Goal: Check status: Check status

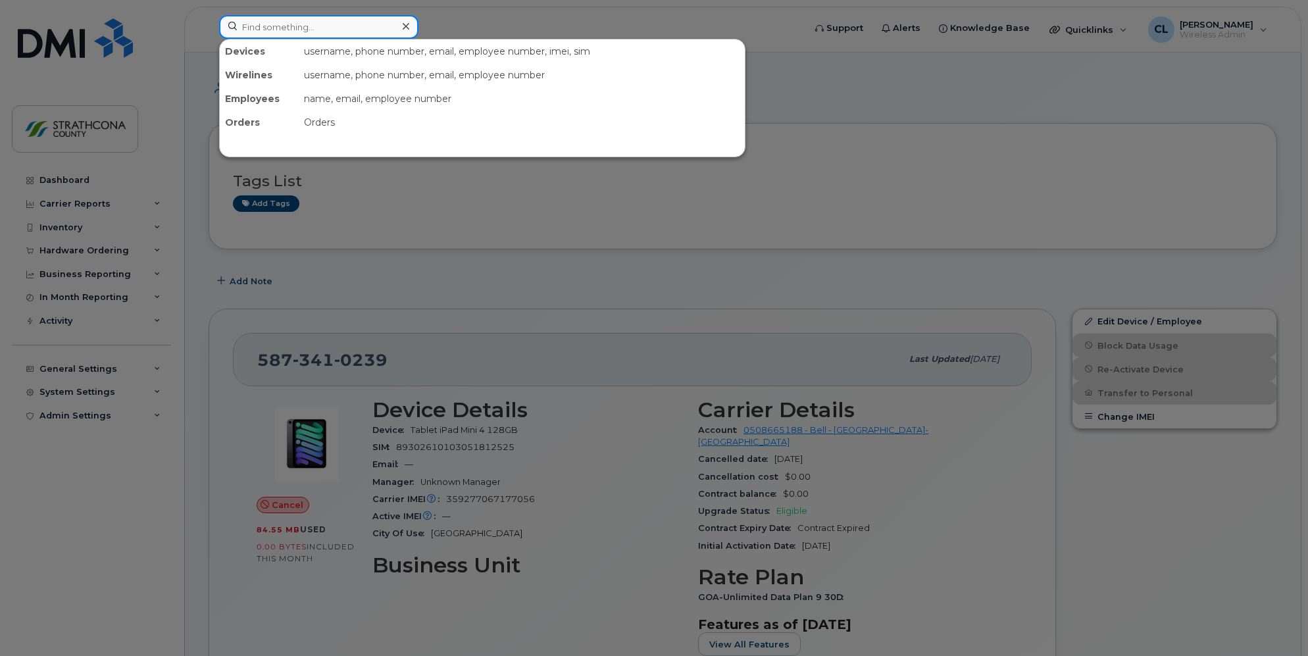
click at [316, 27] on input at bounding box center [318, 27] width 199 height 24
paste input "[PHONE_NUMBER]"
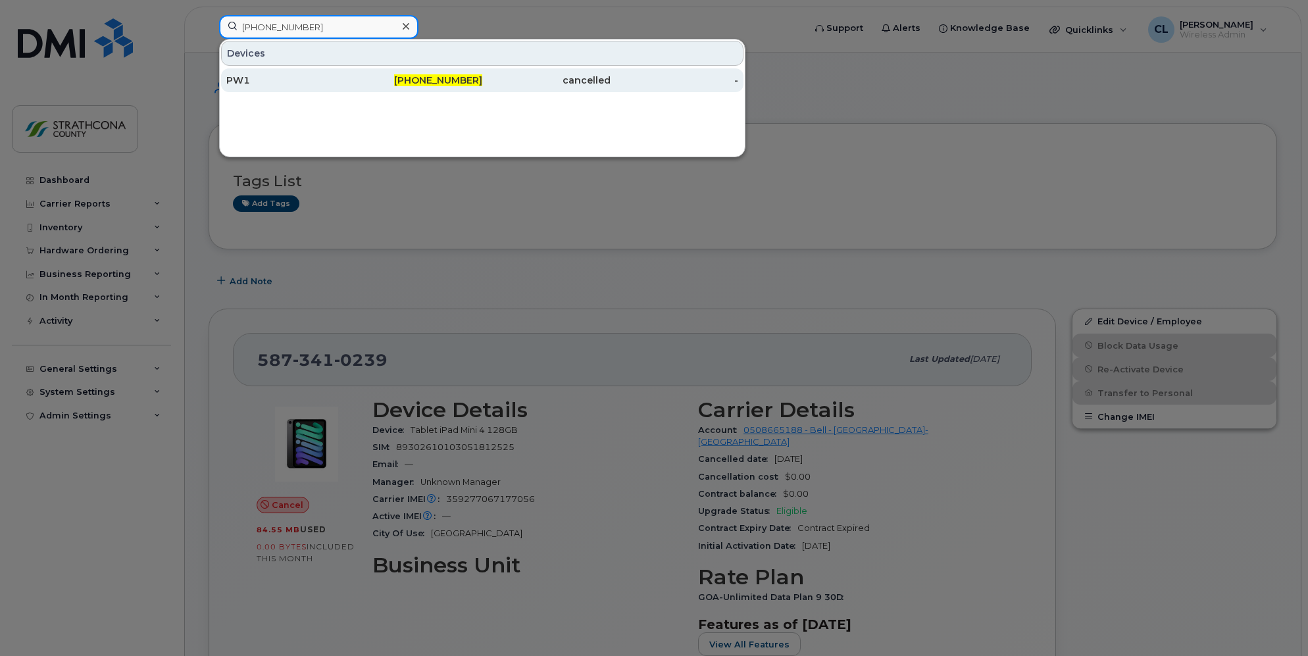
type input "[PHONE_NUMBER]"
click at [342, 79] on div "PW1" at bounding box center [290, 80] width 128 height 13
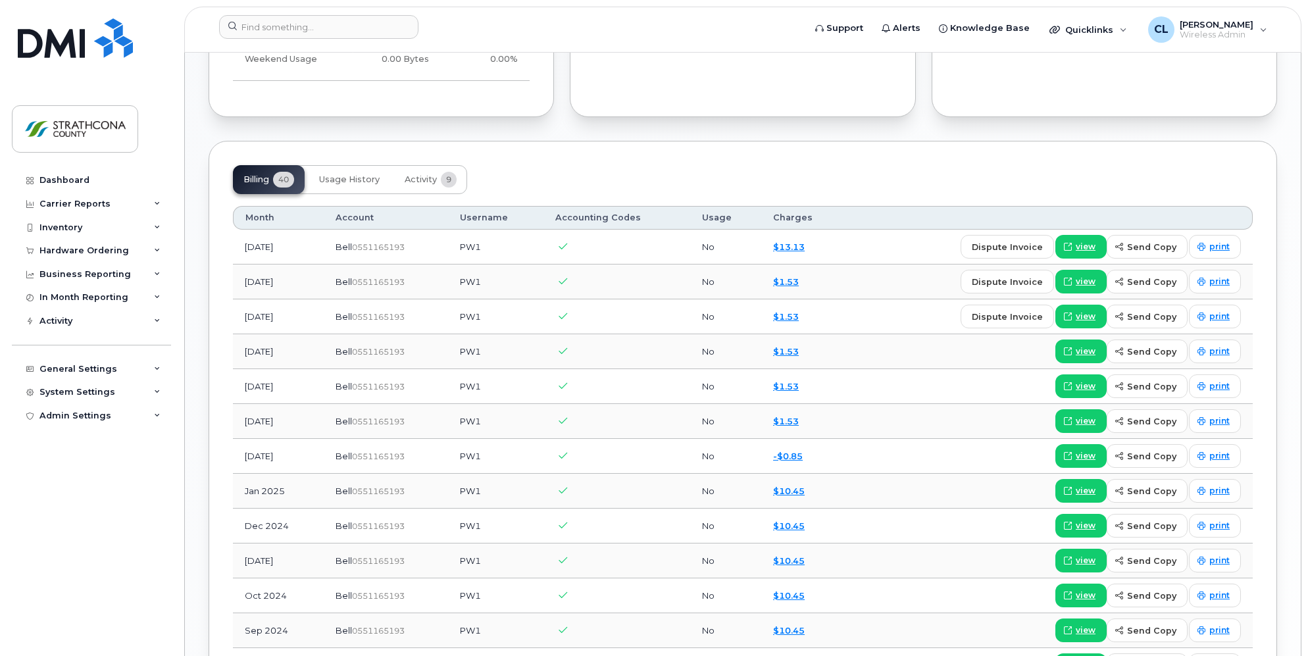
scroll to position [895, 0]
click at [412, 174] on span "Activity" at bounding box center [421, 179] width 32 height 11
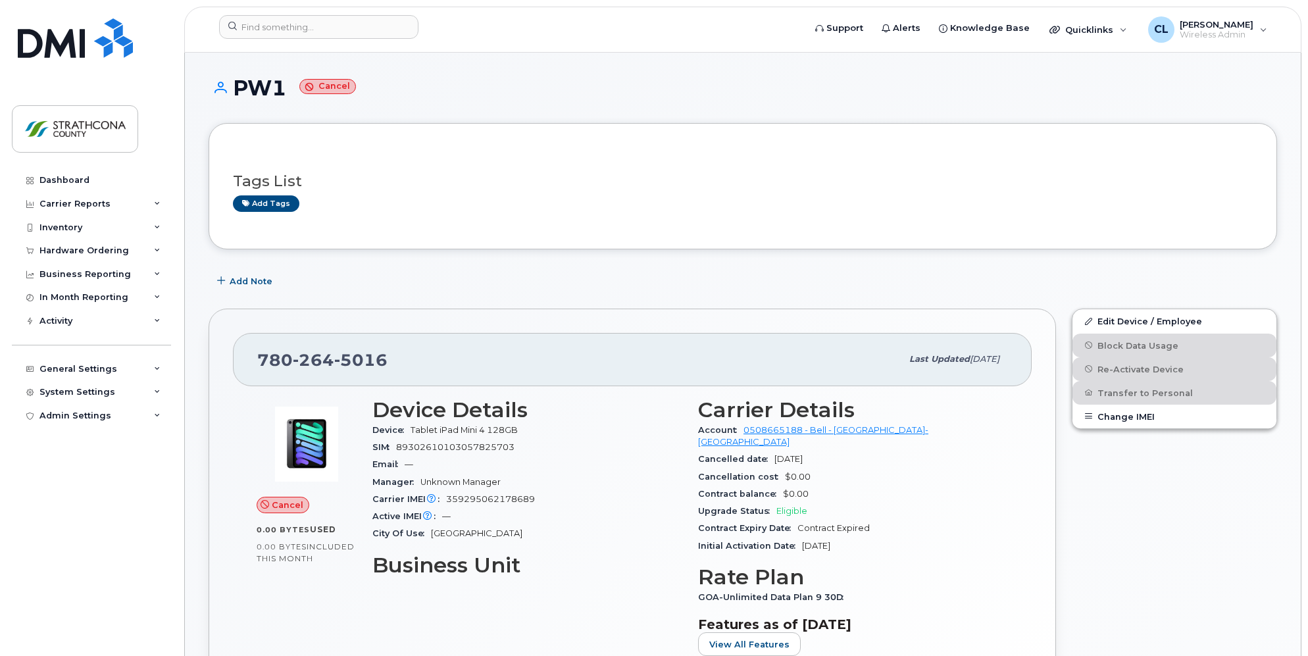
scroll to position [0, 0]
